Goal: Transaction & Acquisition: Obtain resource

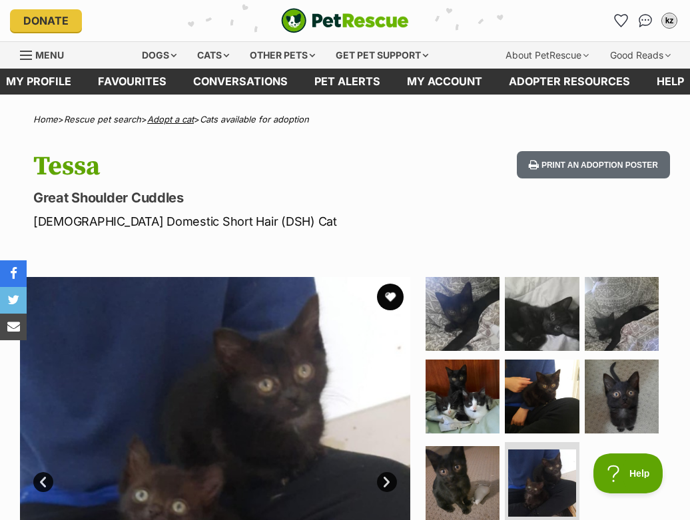
click at [172, 120] on link "Adopt a cat" at bounding box center [170, 119] width 47 height 11
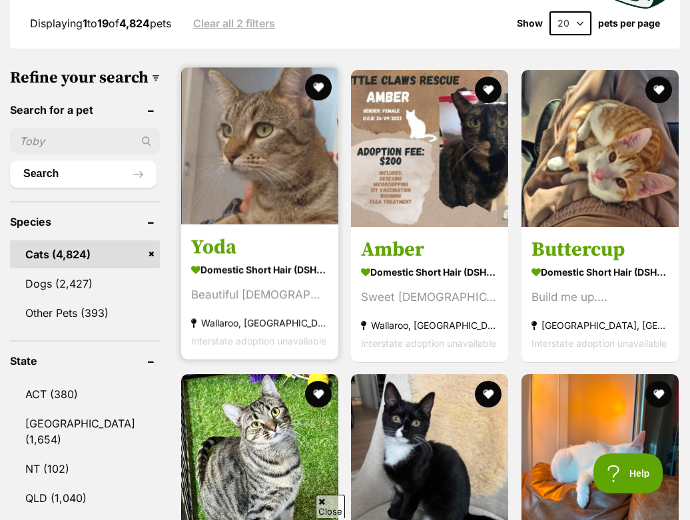
scroll to position [814, 0]
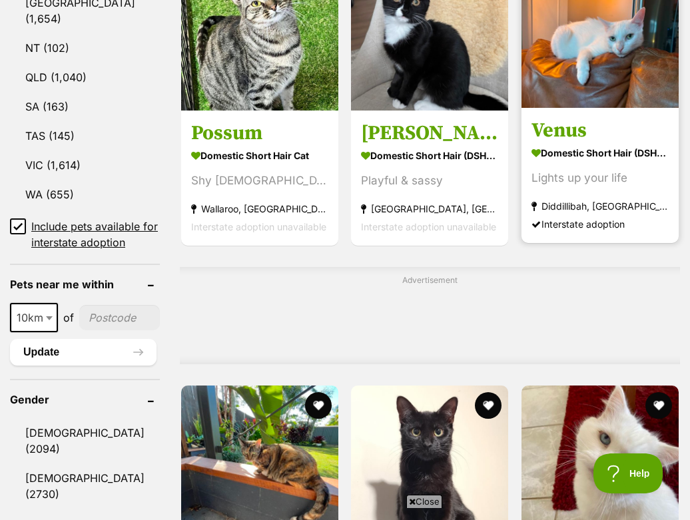
click at [573, 101] on img at bounding box center [599, 29] width 157 height 157
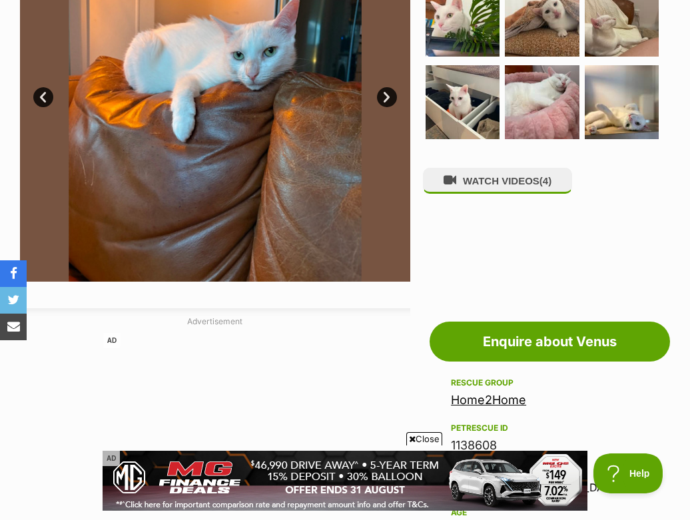
scroll to position [273, 0]
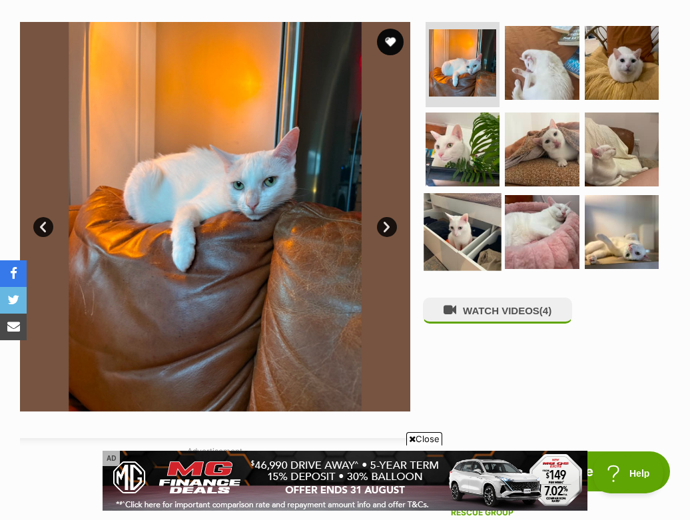
click at [468, 193] on img at bounding box center [462, 232] width 78 height 78
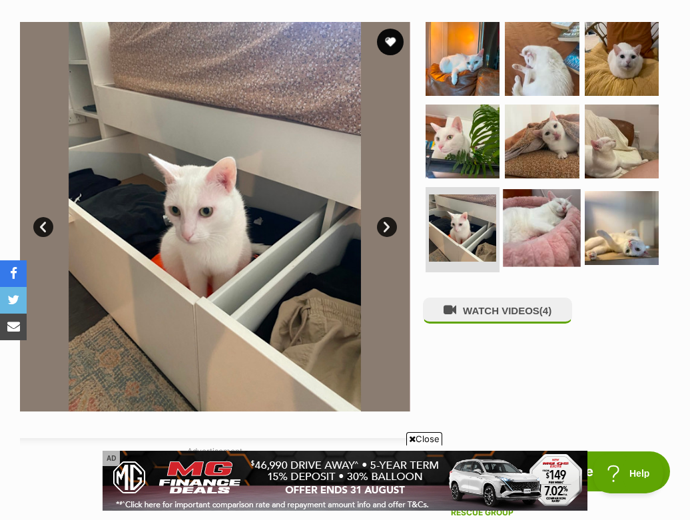
click at [515, 196] on img at bounding box center [542, 228] width 78 height 78
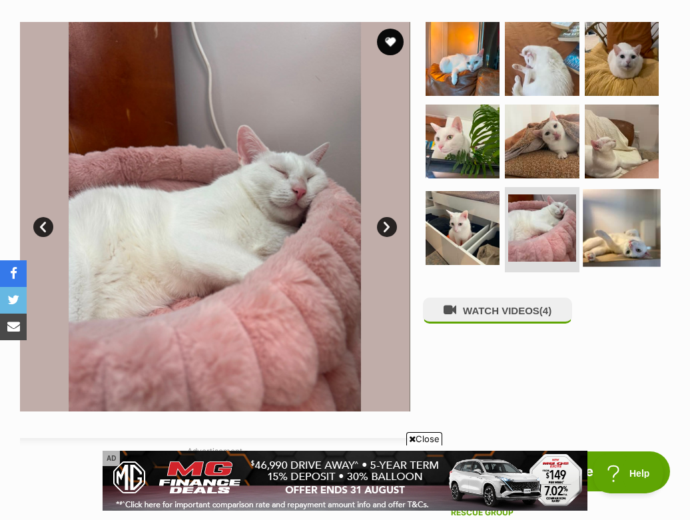
click at [609, 199] on img at bounding box center [622, 228] width 78 height 78
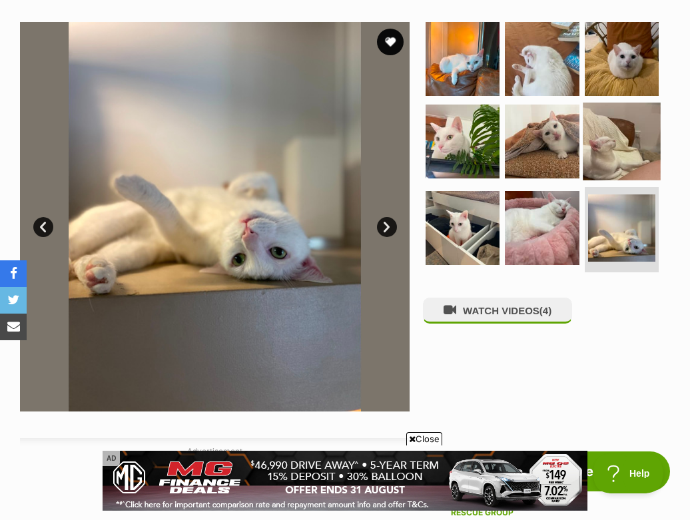
click at [624, 126] on img at bounding box center [622, 142] width 78 height 78
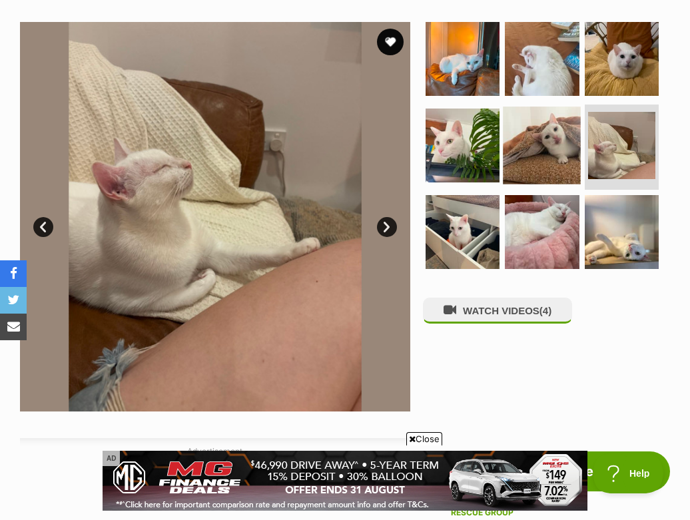
click at [568, 111] on img at bounding box center [542, 146] width 78 height 78
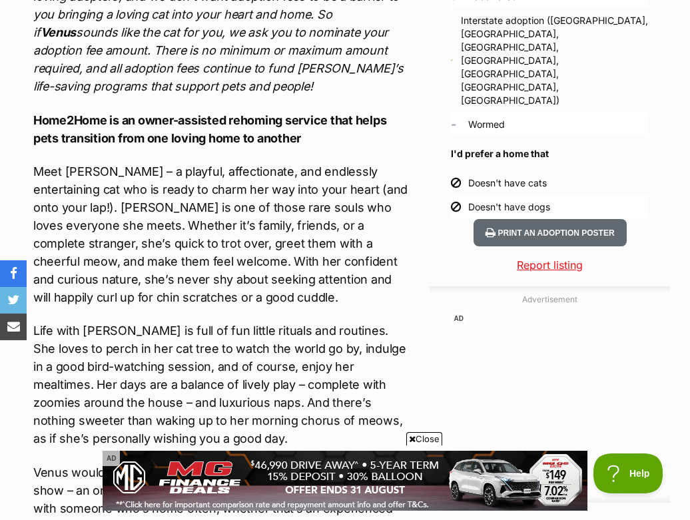
scroll to position [1264, 0]
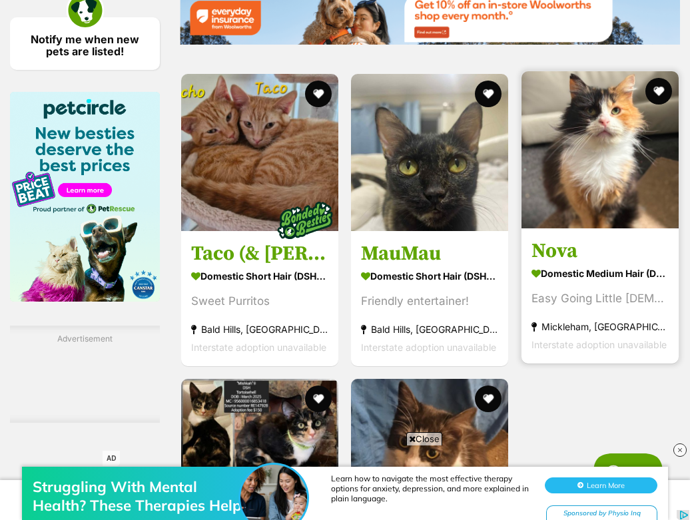
scroll to position [2165, 0]
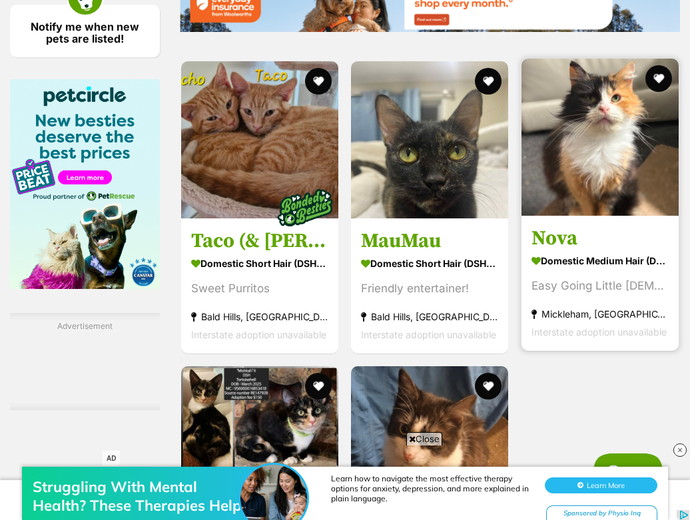
click at [589, 208] on img at bounding box center [599, 137] width 157 height 157
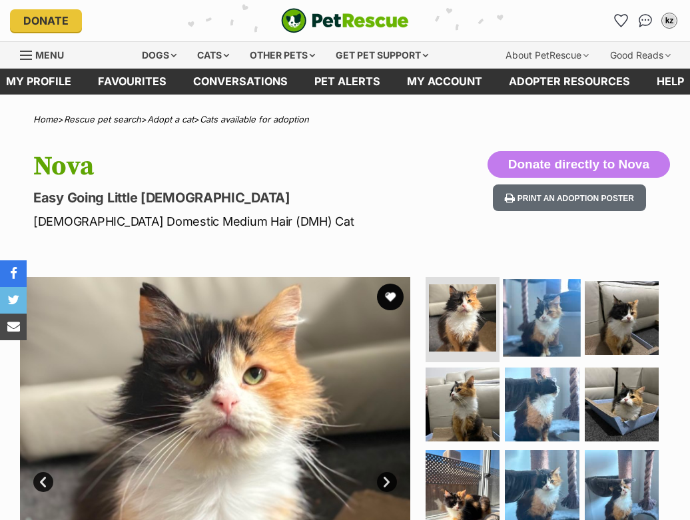
click at [545, 312] on img at bounding box center [542, 318] width 78 height 78
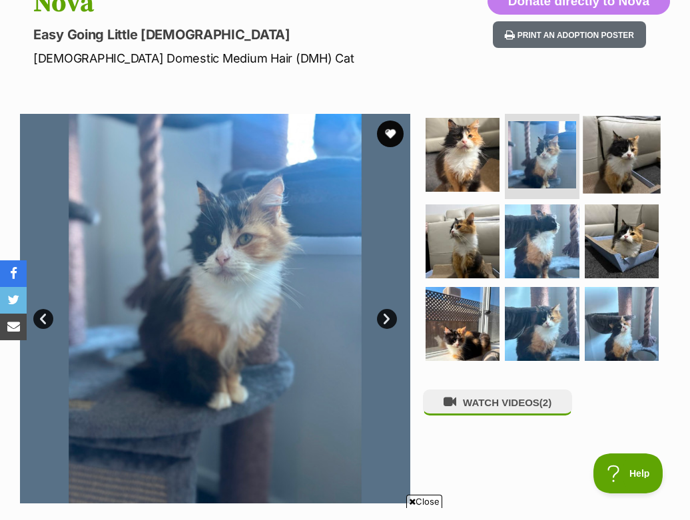
click at [618, 160] on img at bounding box center [622, 155] width 78 height 78
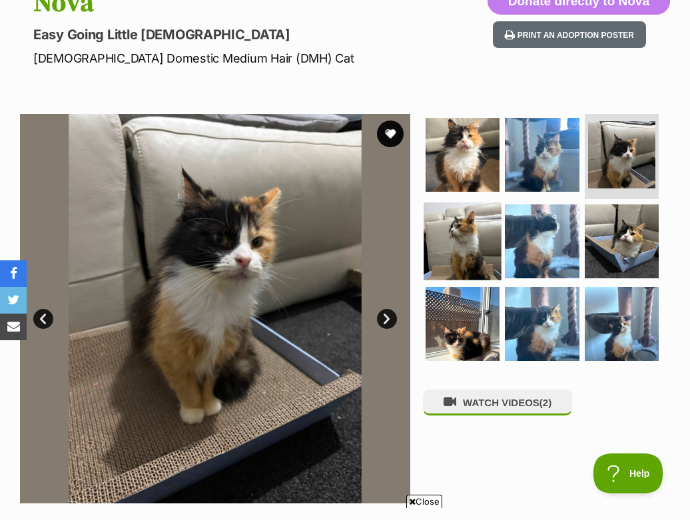
click at [471, 229] on img at bounding box center [462, 241] width 78 height 78
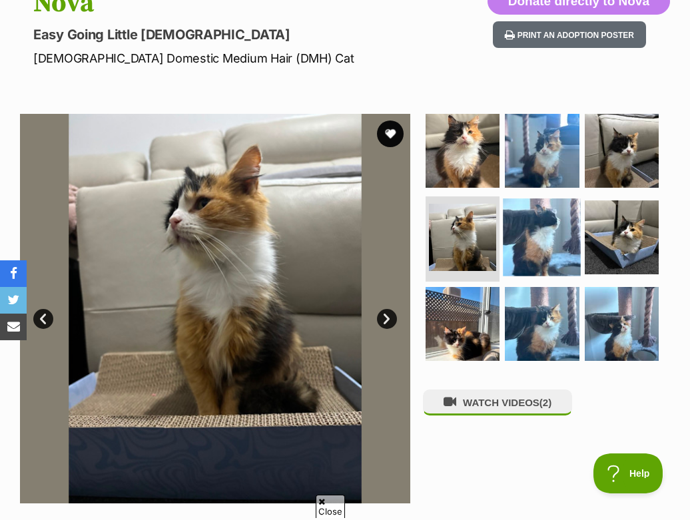
click at [523, 242] on img at bounding box center [542, 237] width 78 height 78
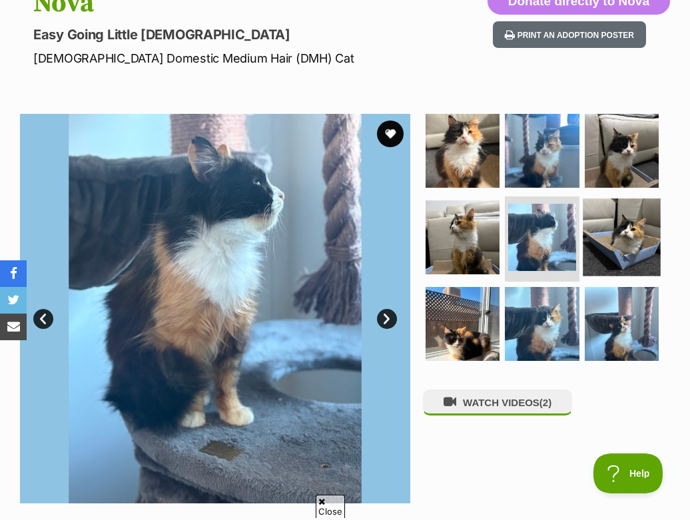
click at [612, 266] on img at bounding box center [622, 237] width 78 height 78
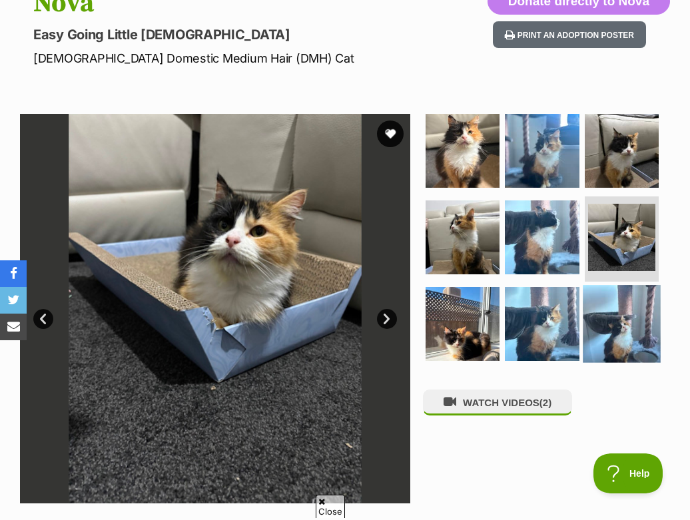
click at [627, 313] on img at bounding box center [622, 324] width 78 height 78
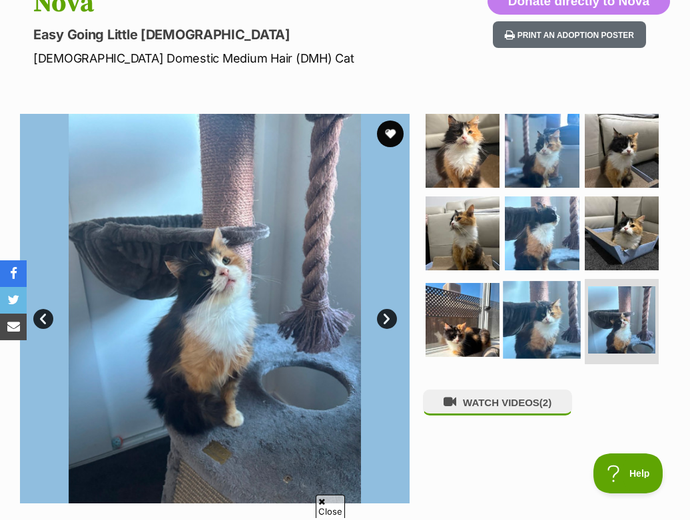
click at [545, 303] on img at bounding box center [542, 320] width 78 height 78
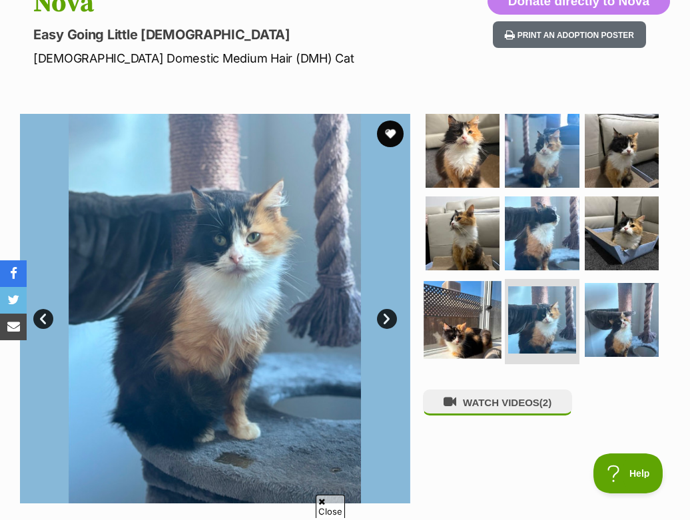
click at [465, 300] on img at bounding box center [462, 320] width 78 height 78
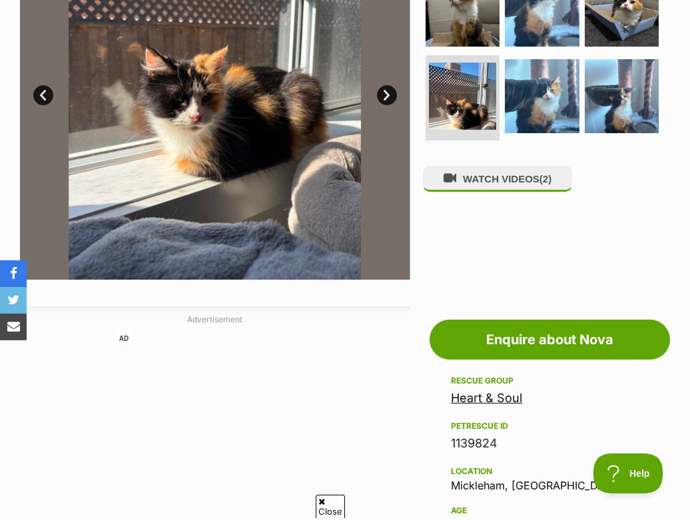
scroll to position [79, 0]
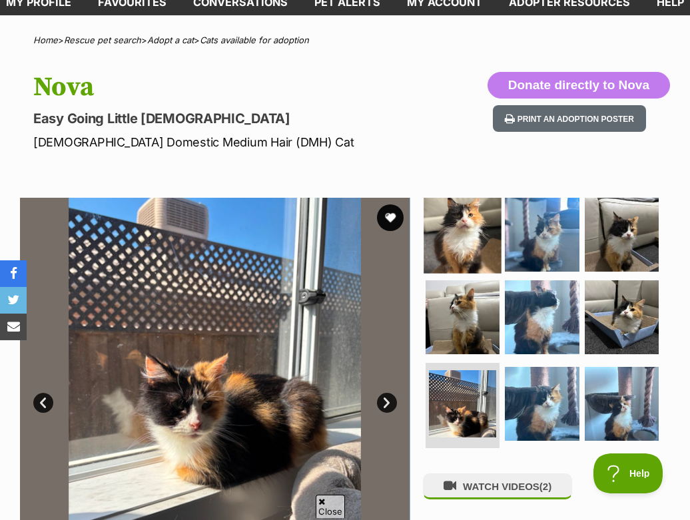
click at [471, 216] on img at bounding box center [462, 235] width 78 height 78
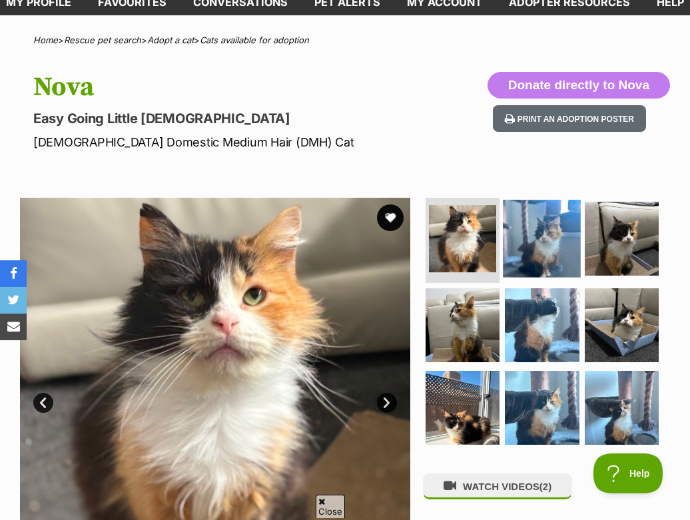
click at [527, 234] on img at bounding box center [542, 239] width 78 height 78
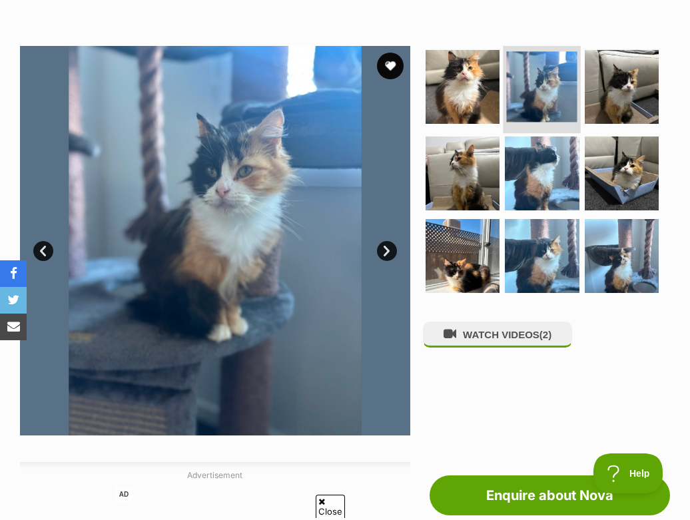
scroll to position [232, 0]
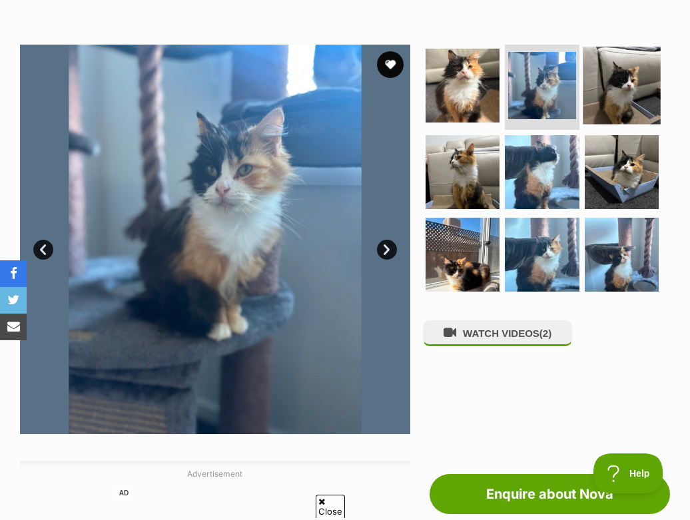
click at [622, 84] on img at bounding box center [622, 86] width 78 height 78
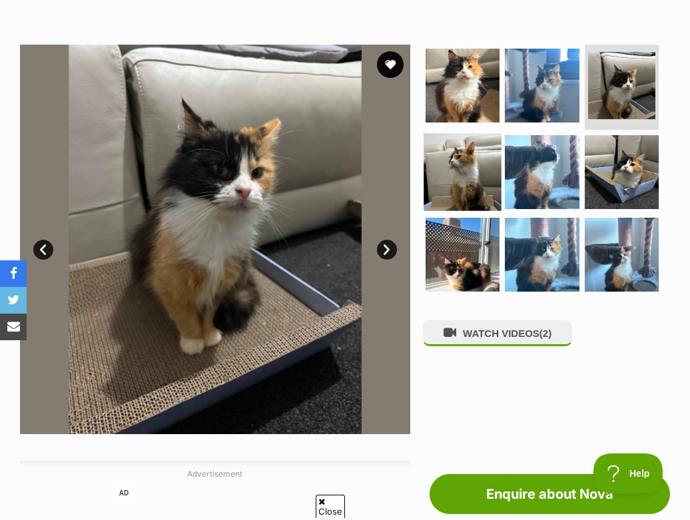
click at [443, 162] on img at bounding box center [462, 172] width 78 height 78
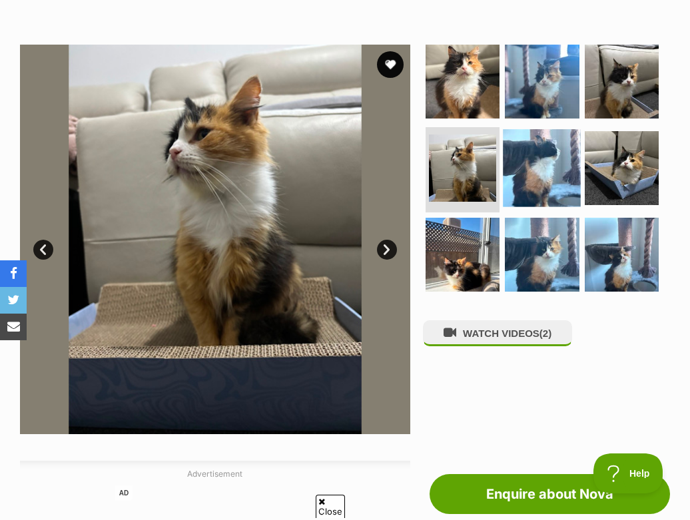
click at [540, 167] on img at bounding box center [542, 168] width 78 height 78
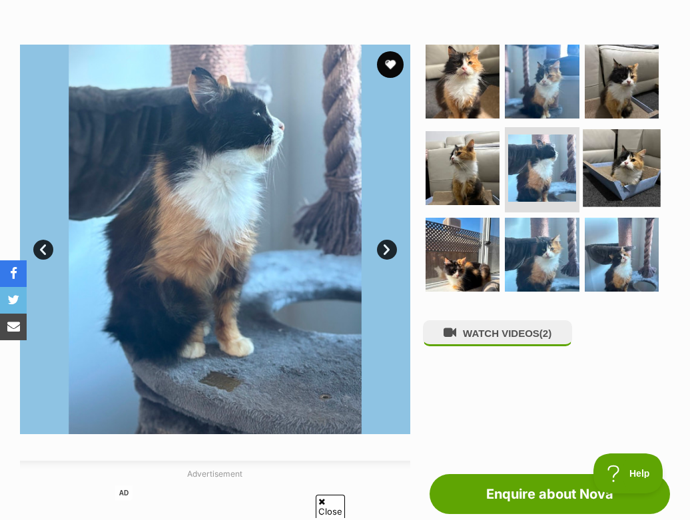
click at [649, 168] on img at bounding box center [622, 168] width 78 height 78
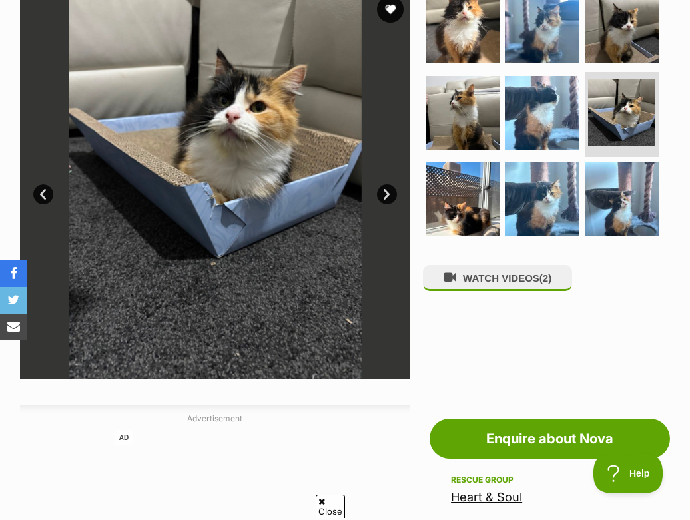
scroll to position [167, 0]
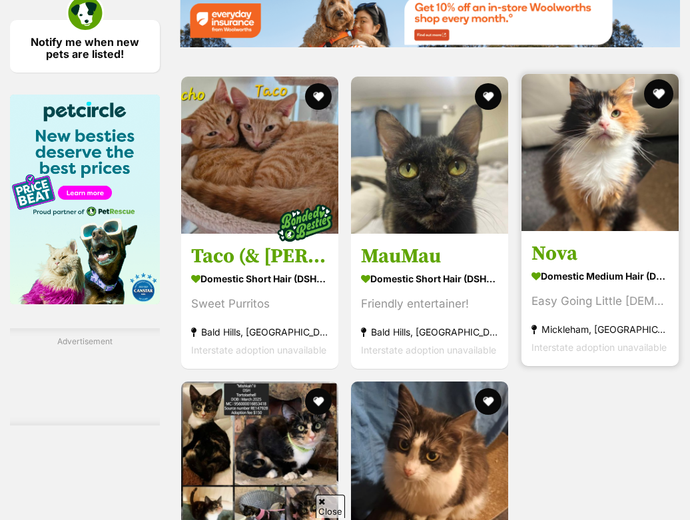
click at [659, 109] on button "favourite" at bounding box center [658, 93] width 29 height 29
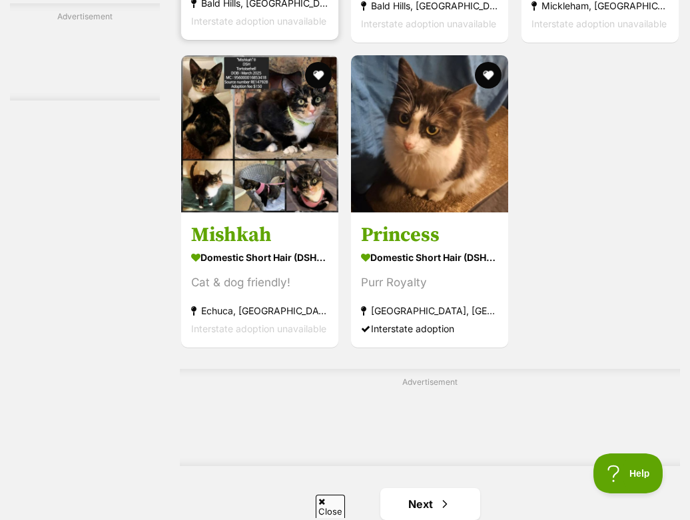
scroll to position [2559, 0]
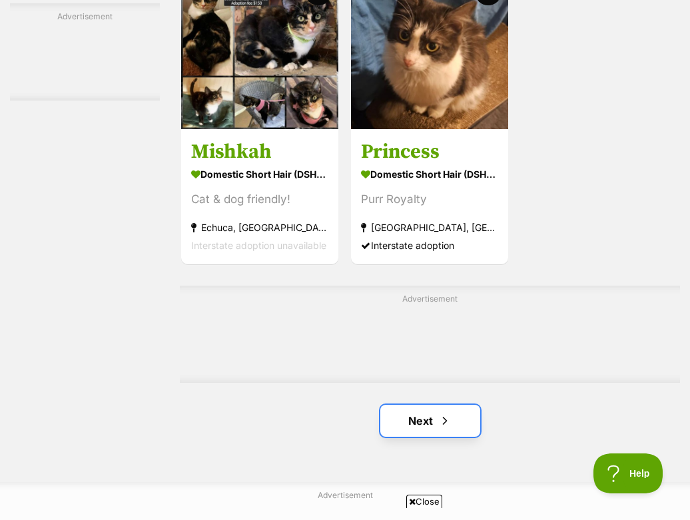
click at [419, 437] on link "Next" at bounding box center [430, 421] width 100 height 32
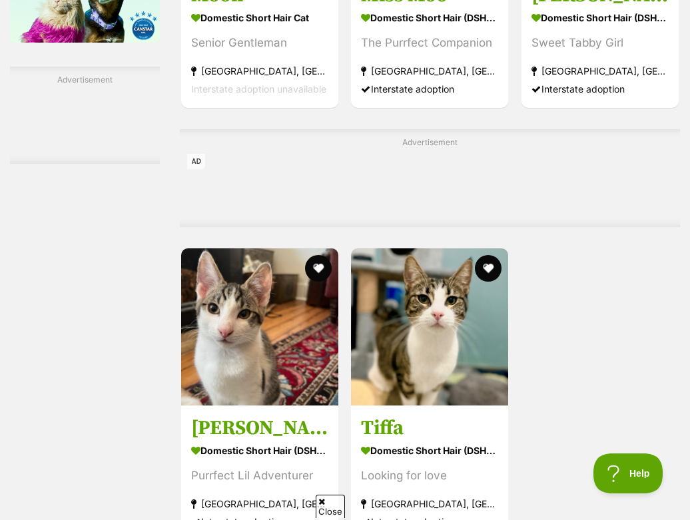
scroll to position [2628, 0]
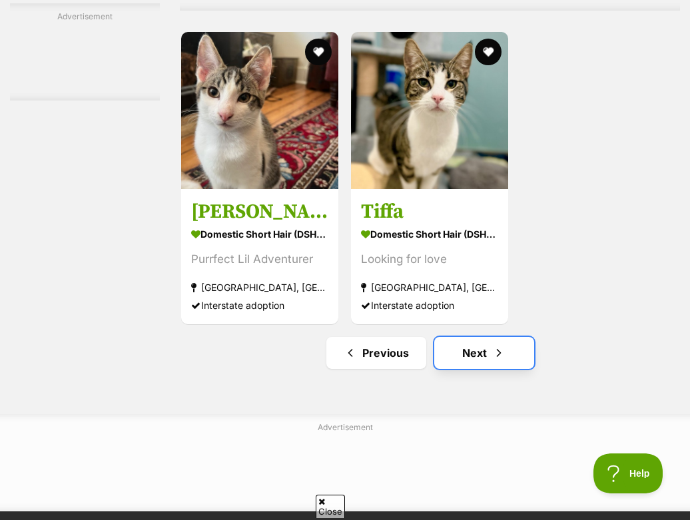
click at [463, 369] on link "Next" at bounding box center [484, 353] width 100 height 32
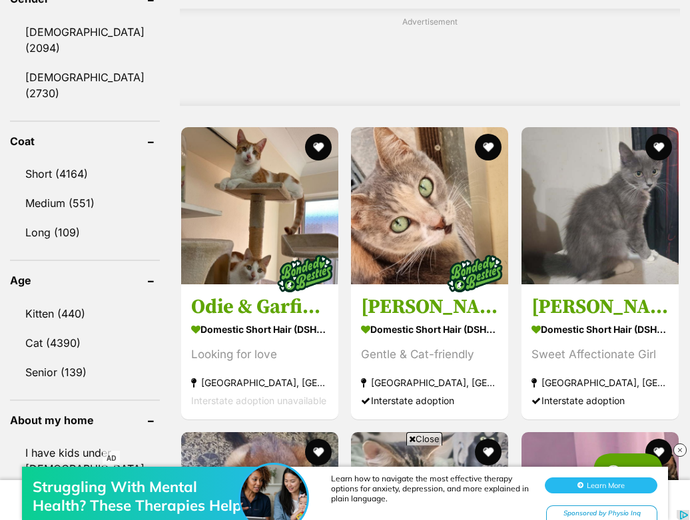
scroll to position [1218, 0]
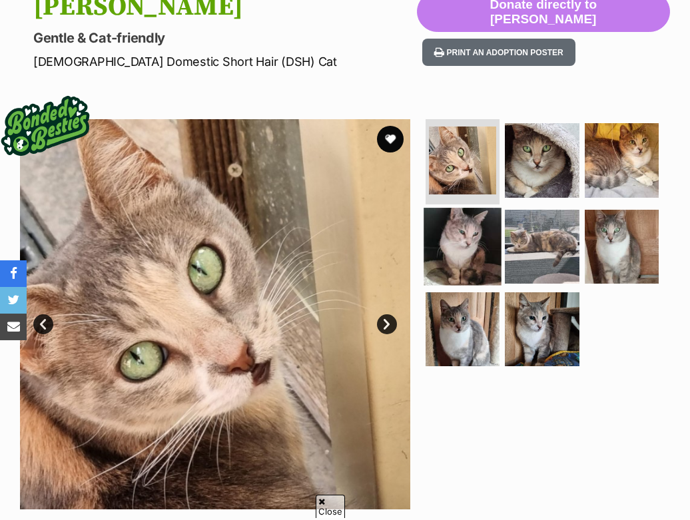
click at [463, 247] on img at bounding box center [462, 247] width 78 height 78
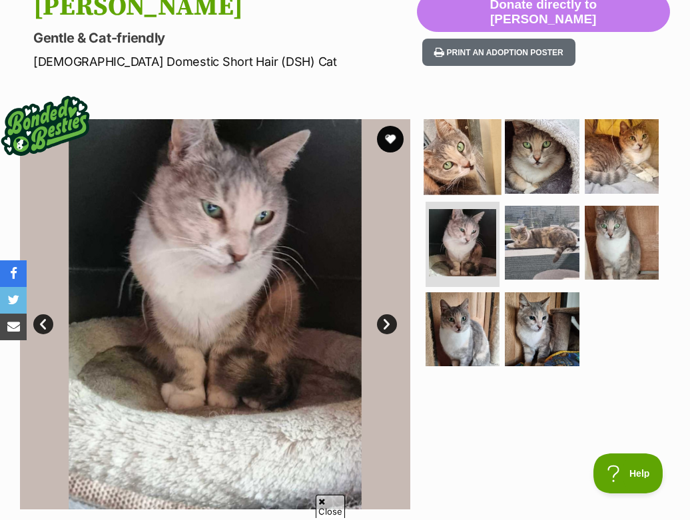
click at [497, 185] on img at bounding box center [462, 156] width 78 height 78
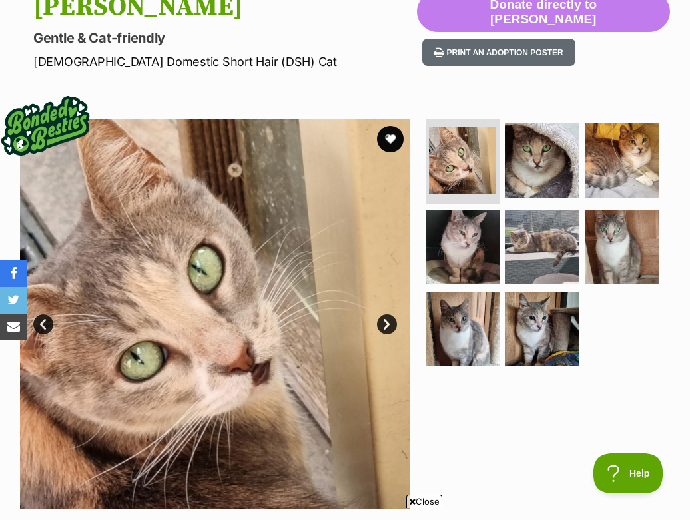
click at [567, 200] on ul at bounding box center [546, 247] width 247 height 256
click at [606, 164] on img at bounding box center [622, 160] width 78 height 78
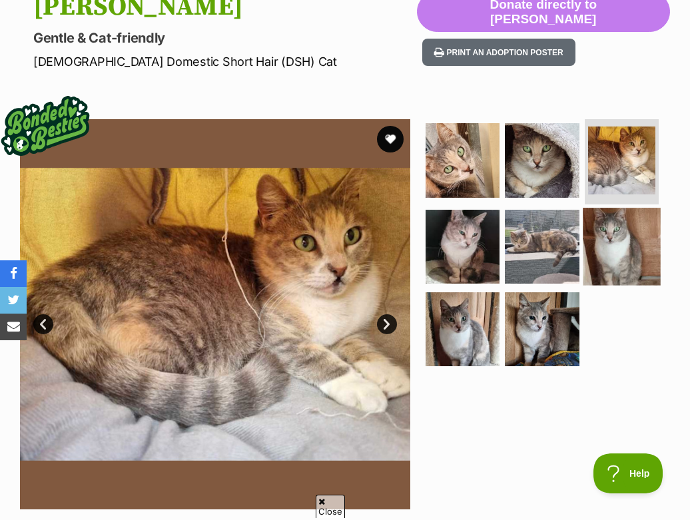
click at [606, 228] on img at bounding box center [622, 247] width 78 height 78
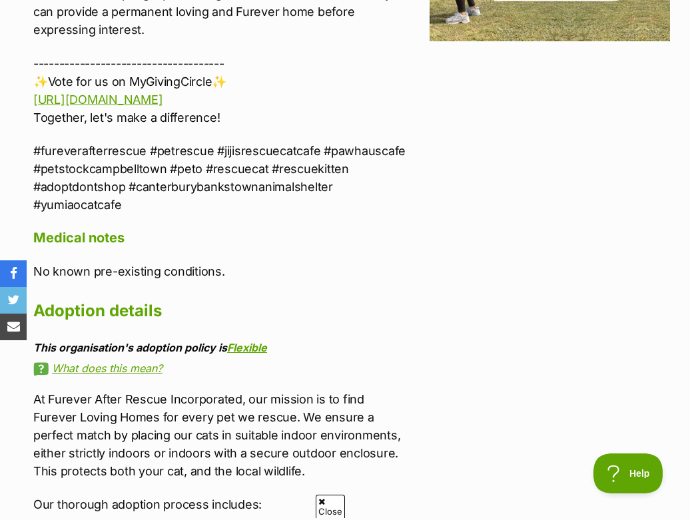
scroll to position [1943, 0]
